Goal: Check status: Check status

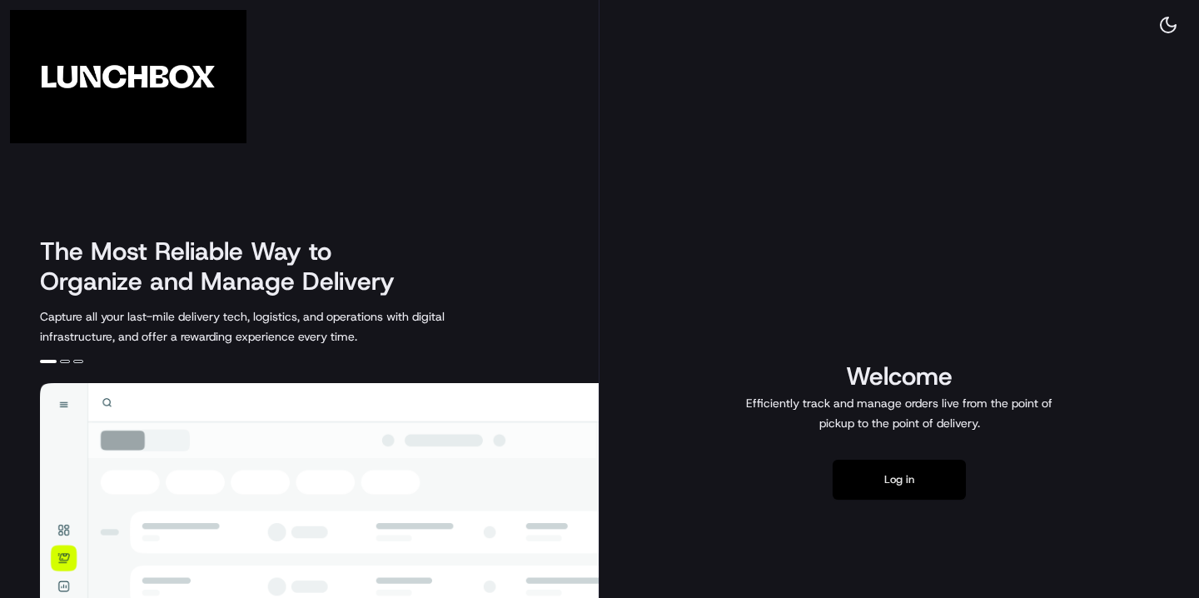
click at [898, 484] on button "Log in" at bounding box center [899, 480] width 133 height 40
